Goal: Subscribe to service/newsletter

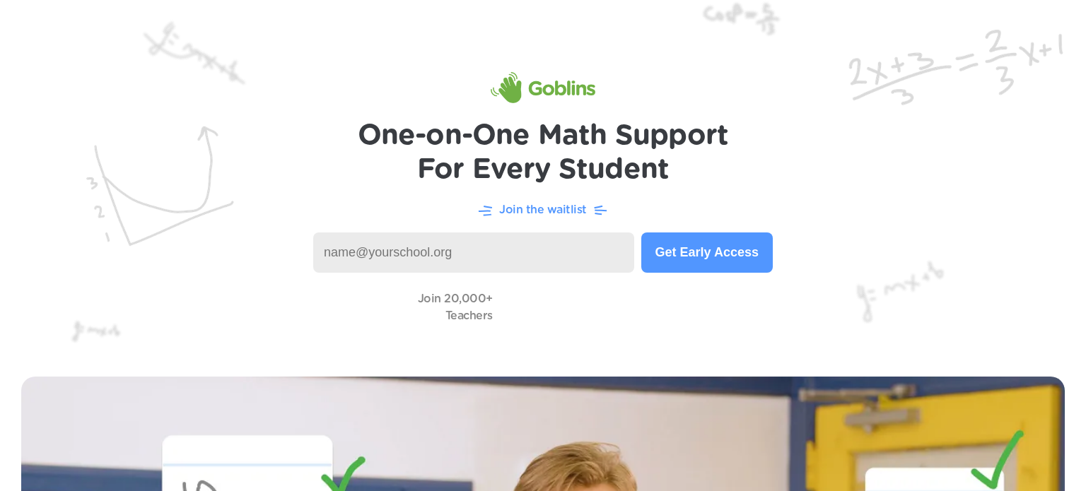
click at [460, 250] on input at bounding box center [473, 253] width 321 height 40
type input "[PERSON_NAME][EMAIL_ADDRESS][DOMAIN_NAME]"
click at [752, 259] on button "Get Early Access" at bounding box center [707, 253] width 132 height 40
